Goal: Transaction & Acquisition: Purchase product/service

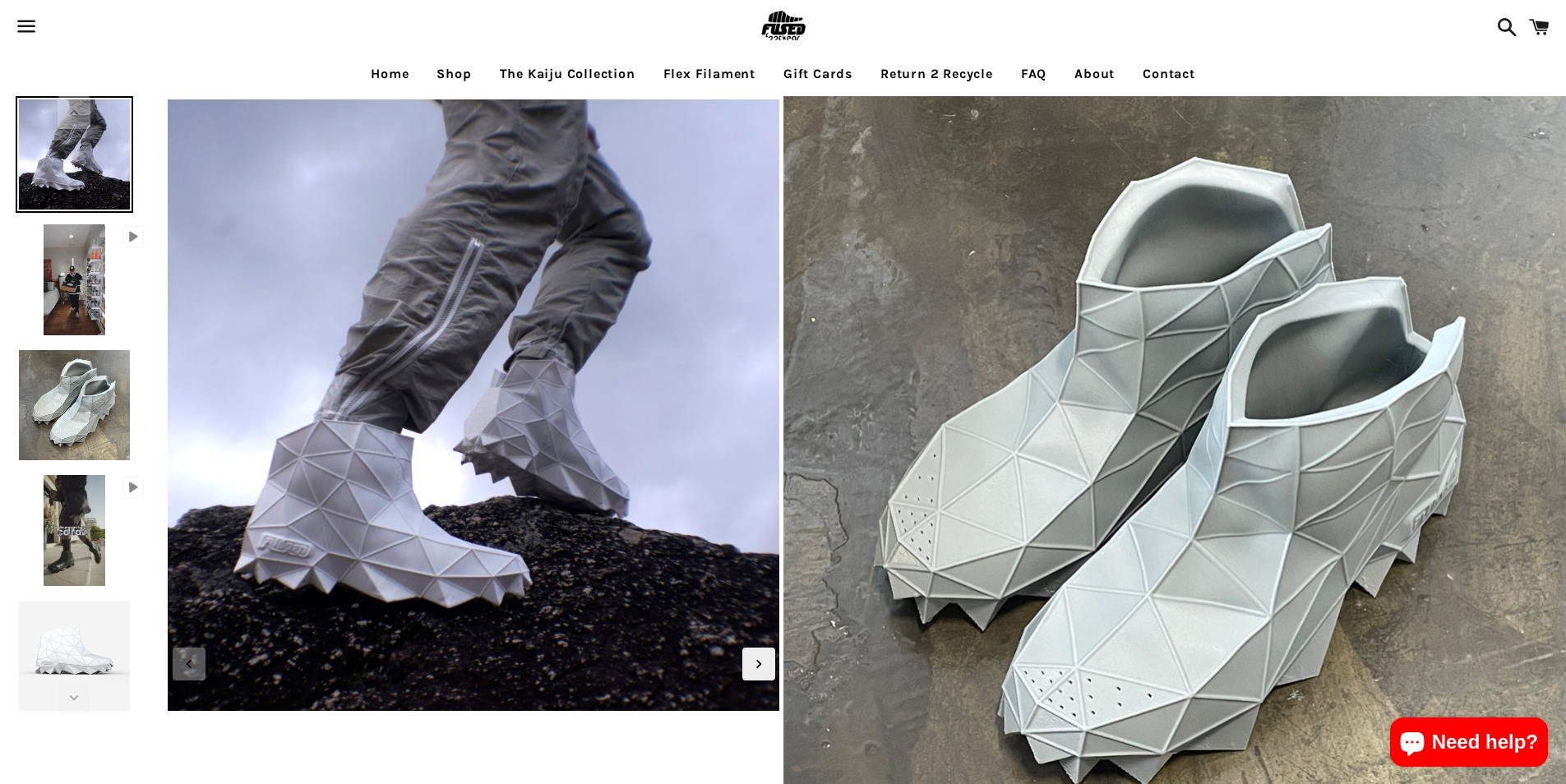
select select "**********"
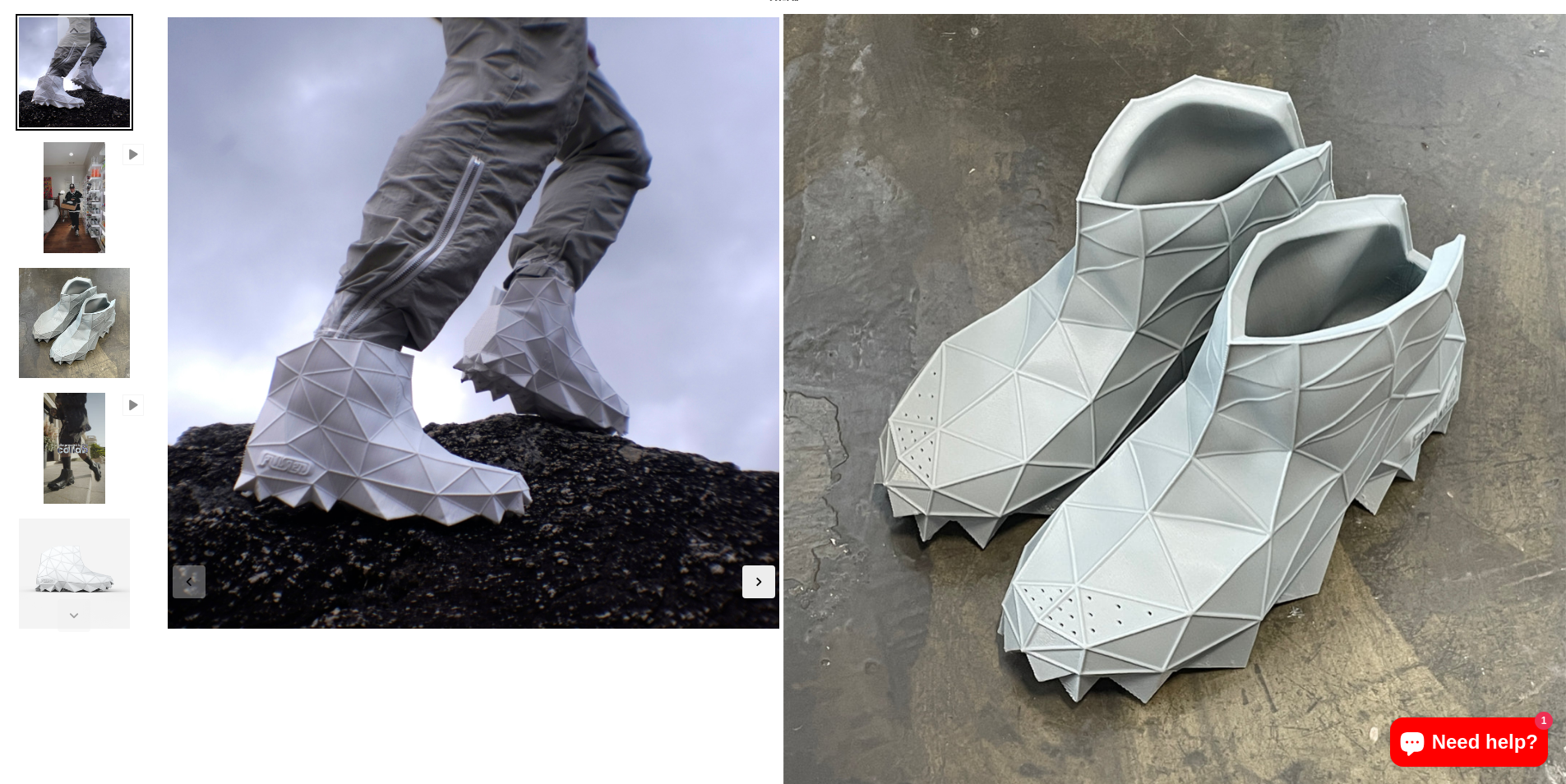
scroll to position [164, 0]
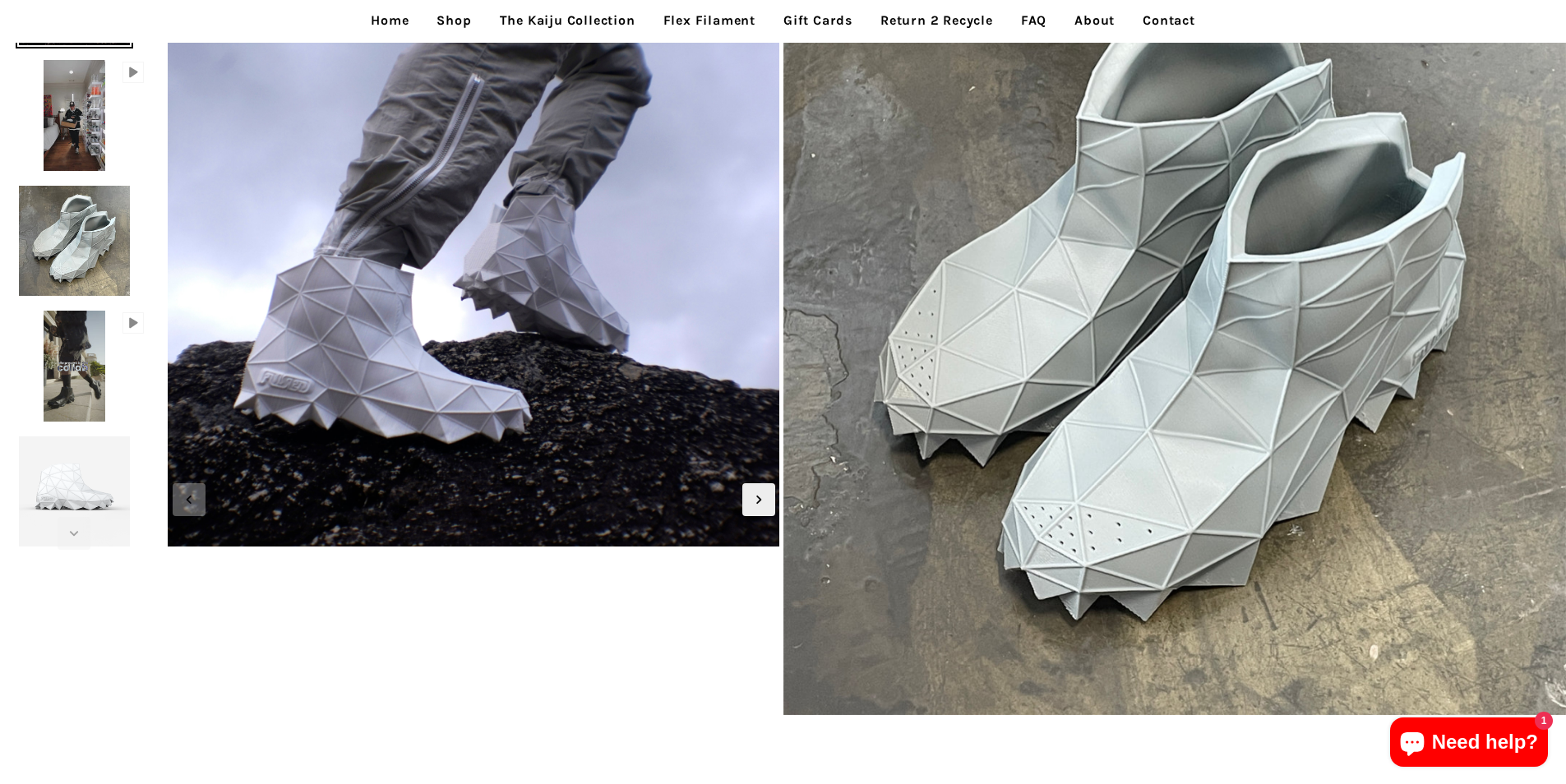
click at [673, 5] on link "Flex Filament" at bounding box center [709, 21] width 117 height 41
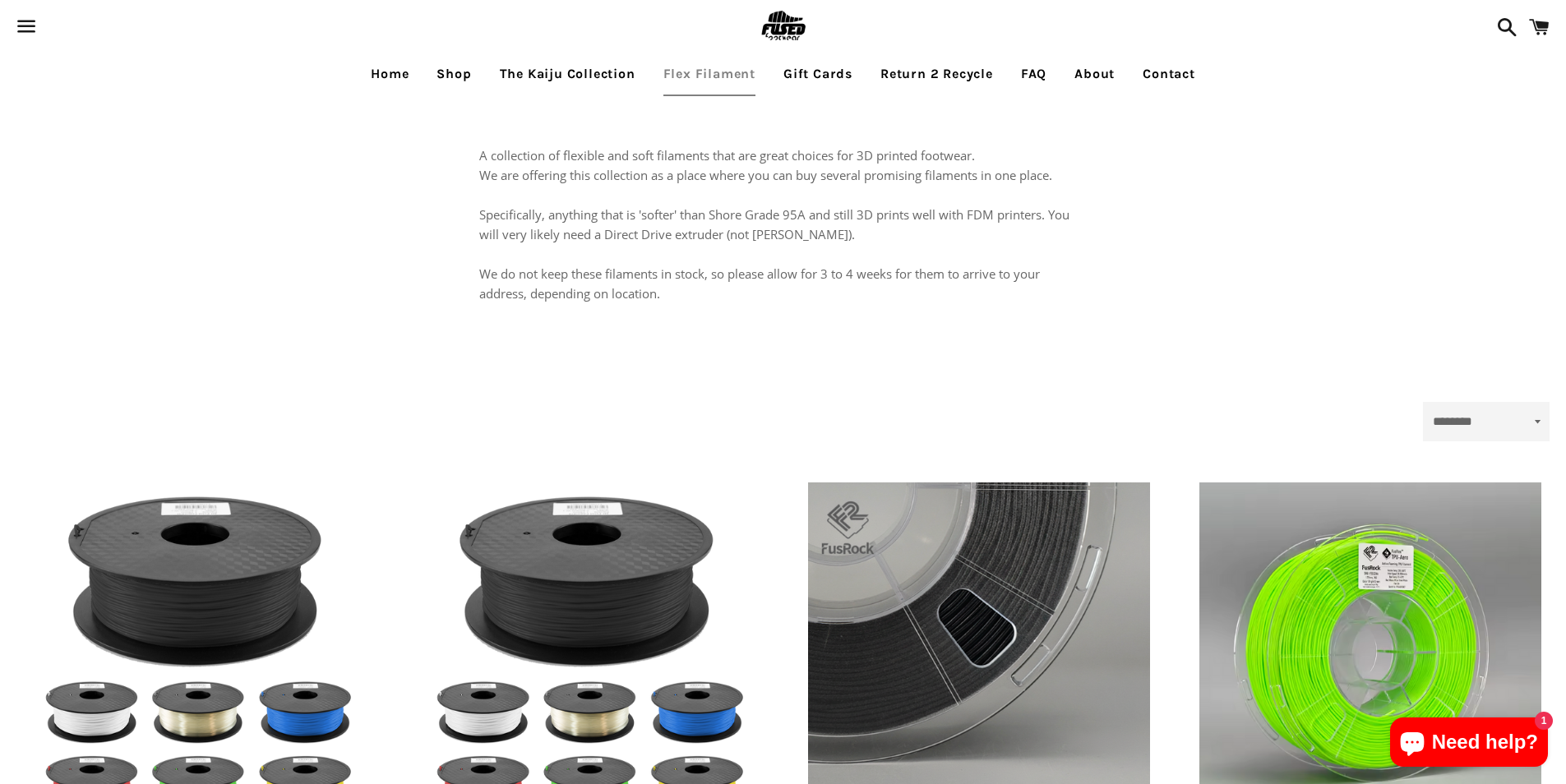
click at [1549, 9] on span at bounding box center [1539, 27] width 37 height 49
